Goal: Task Accomplishment & Management: Use online tool/utility

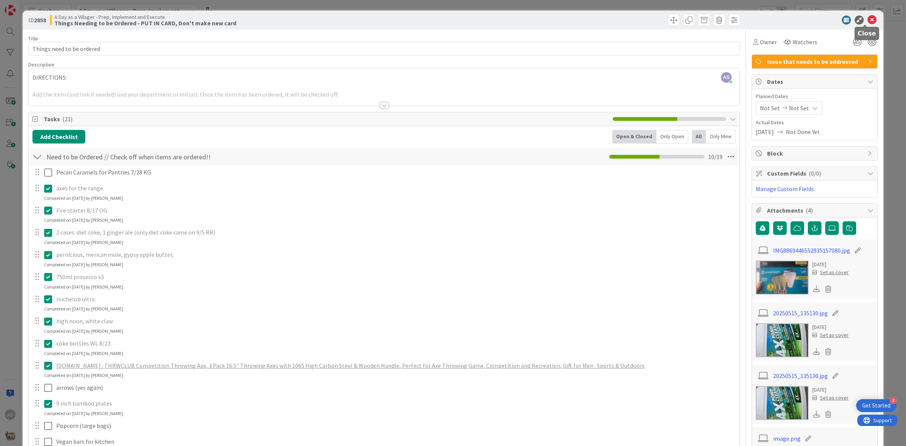
click at [868, 19] on icon at bounding box center [872, 19] width 9 height 9
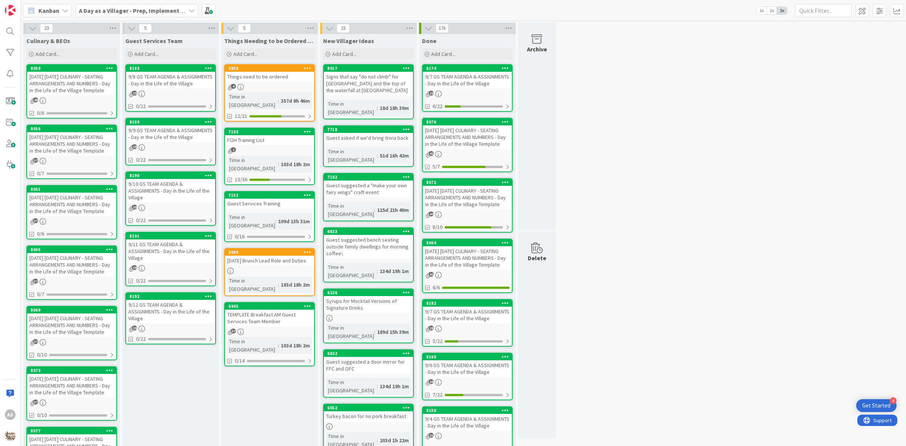
click at [68, 158] on div "37" at bounding box center [71, 161] width 89 height 6
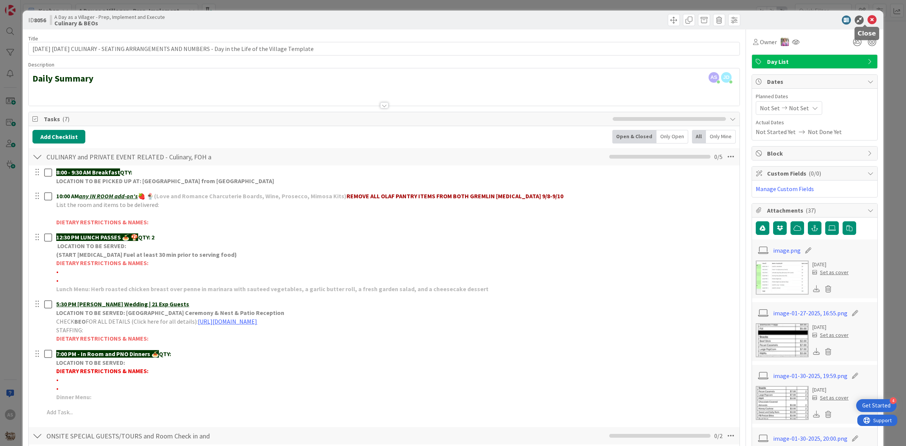
click at [868, 23] on icon at bounding box center [872, 19] width 9 height 9
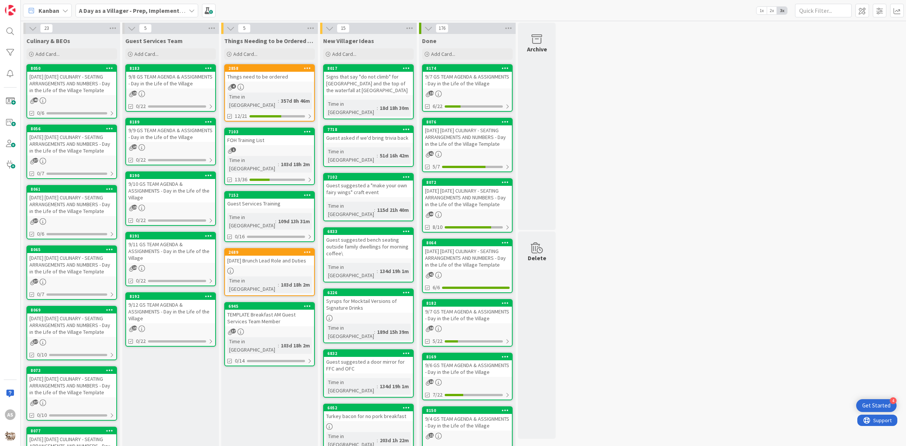
click at [61, 151] on div "[DATE] [DATE] CULINARY - SEATING ARRANGEMENTS AND NUMBERS - Day in the Life of …" at bounding box center [71, 143] width 89 height 23
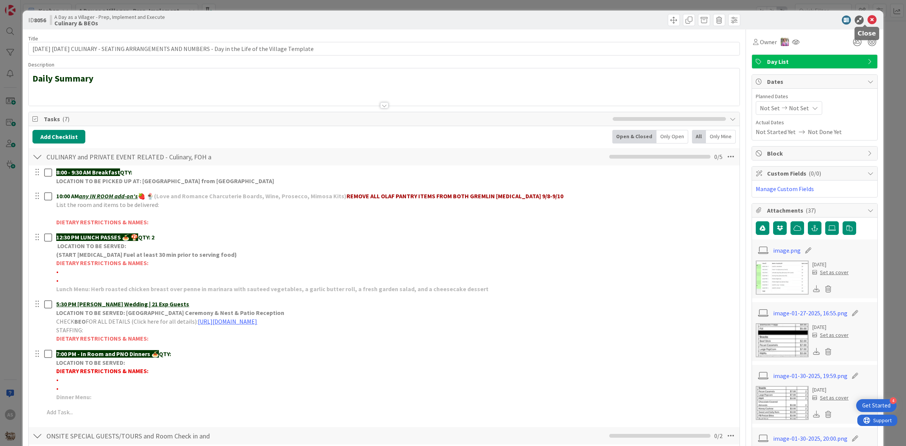
click at [868, 21] on icon at bounding box center [872, 19] width 9 height 9
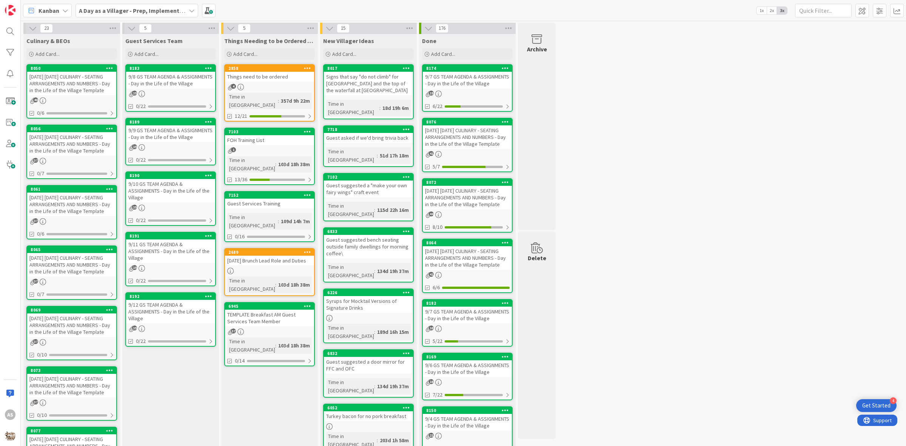
click at [79, 88] on div "[DATE] [DATE] CULINARY - SEATING ARRANGEMENTS AND NUMBERS - Day in the Life of …" at bounding box center [71, 83] width 89 height 23
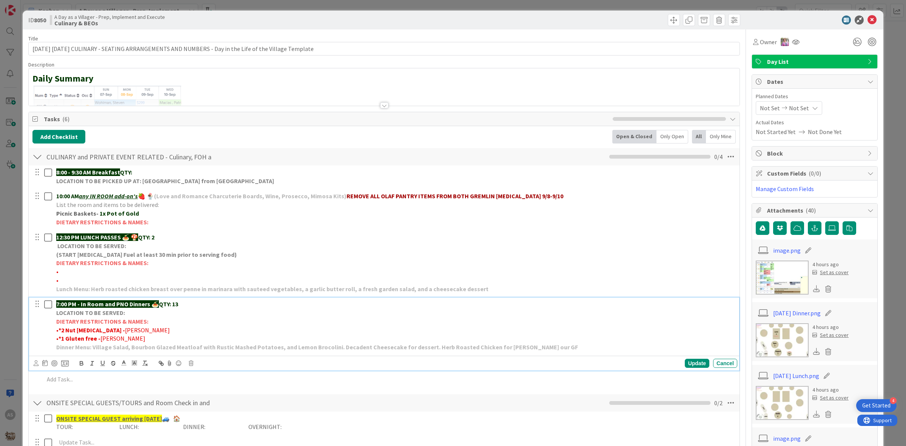
click at [127, 340] on p "•* 1 Gluten free - LENTZ" at bounding box center [395, 338] width 678 height 9
click at [95, 342] on strong "1 Gluten free -" at bounding box center [80, 339] width 39 height 8
click at [685, 363] on div "Update" at bounding box center [697, 363] width 25 height 9
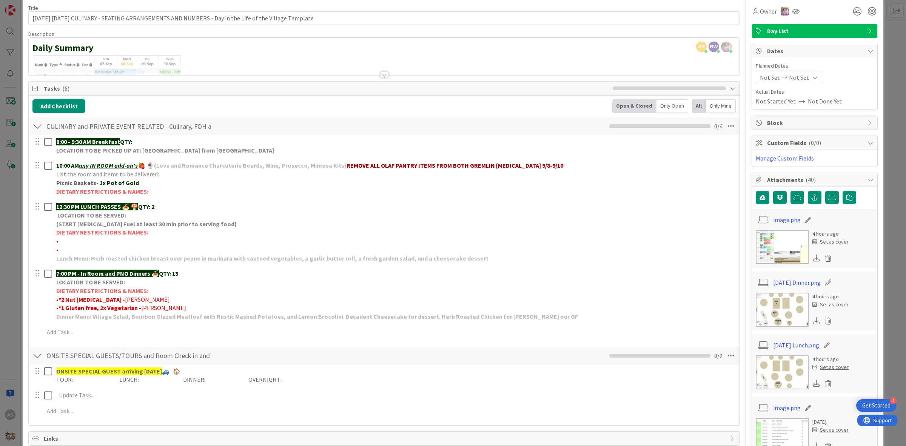
scroll to position [47, 0]
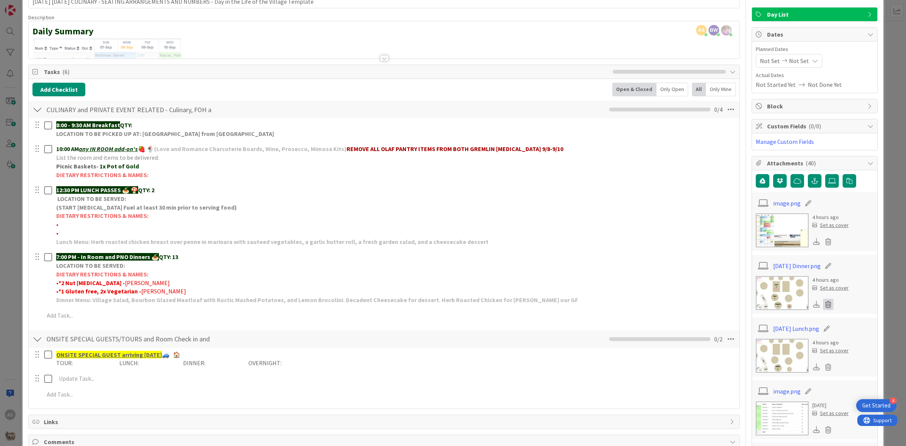
click at [824, 308] on icon at bounding box center [828, 304] width 11 height 11
click at [752, 344] on button "Delete" at bounding box center [758, 342] width 28 height 14
click at [826, 184] on label at bounding box center [833, 181] width 14 height 14
click at [826, 174] on input "file" at bounding box center [826, 174] width 0 height 0
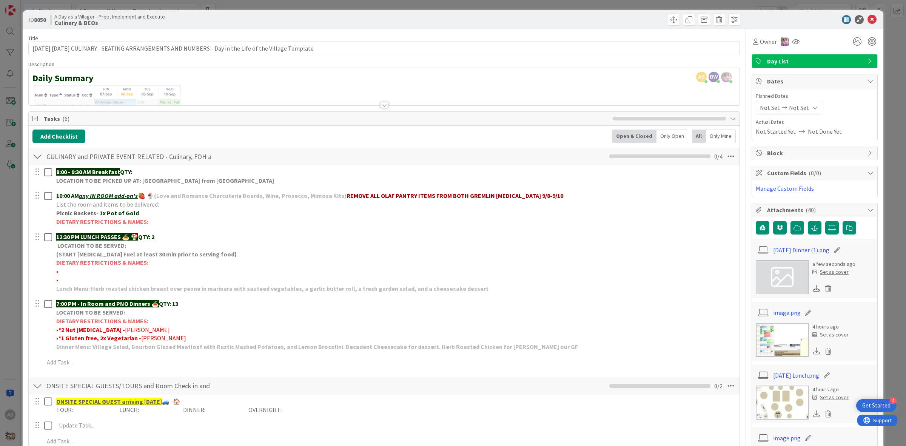
scroll to position [0, 0]
click at [868, 22] on icon at bounding box center [872, 19] width 9 height 9
